Goal: Information Seeking & Learning: Check status

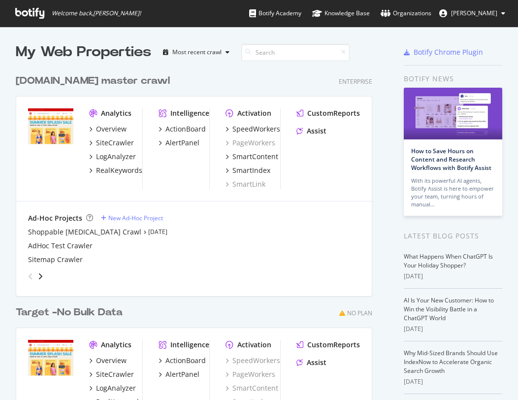
scroll to position [400, 518]
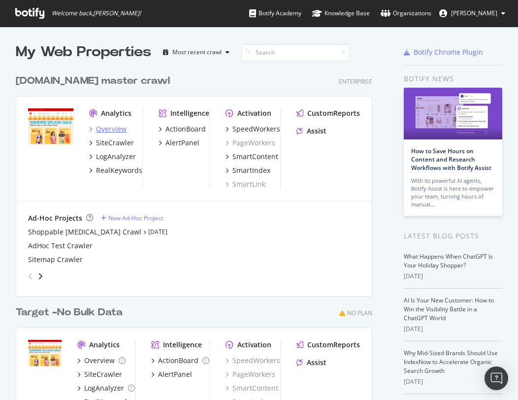
click at [110, 133] on div "Overview" at bounding box center [111, 129] width 31 height 10
